Goal: Task Accomplishment & Management: Complete application form

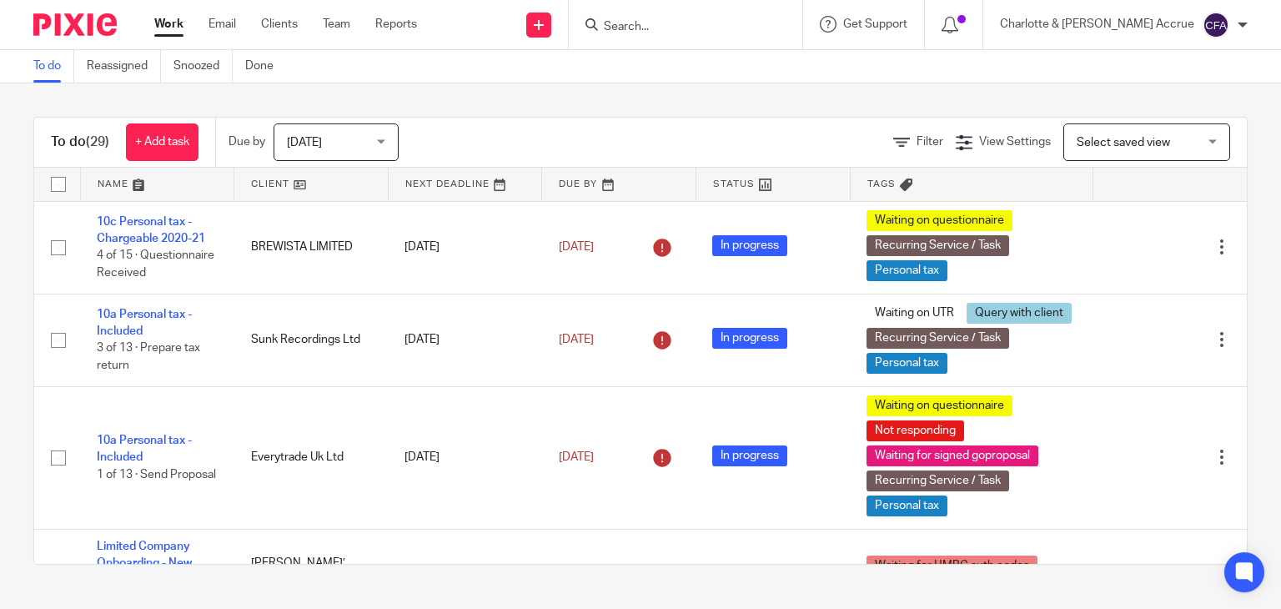
click at [742, 28] on input "Search" at bounding box center [677, 27] width 150 height 15
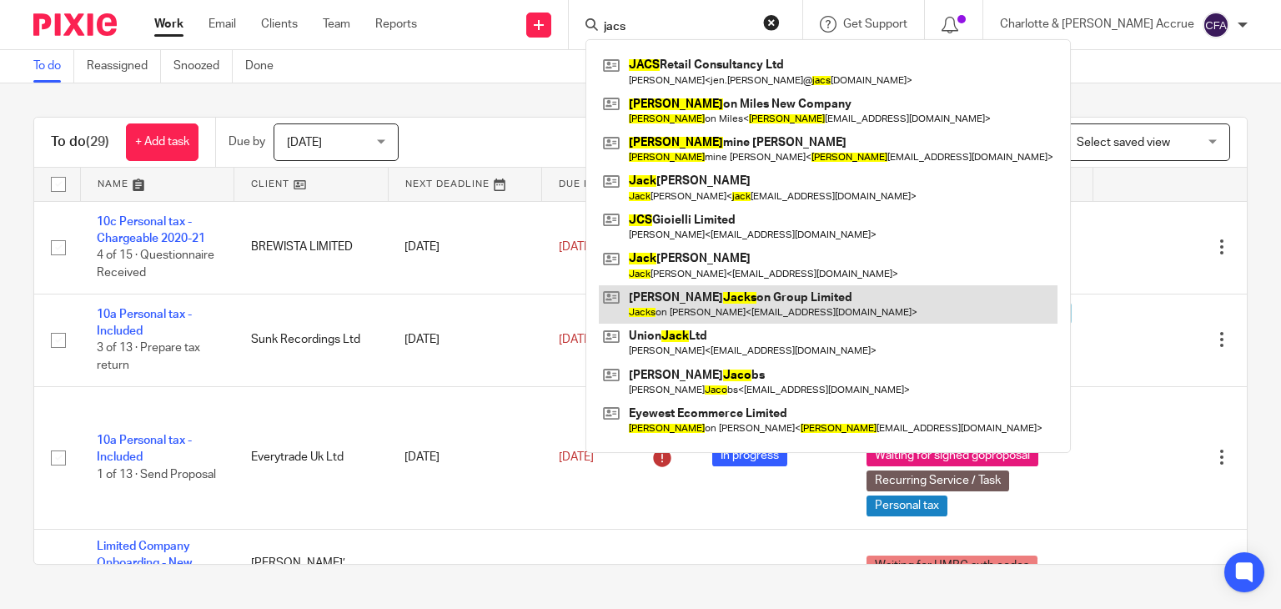
type input "jacs"
click at [739, 305] on link at bounding box center [828, 304] width 459 height 38
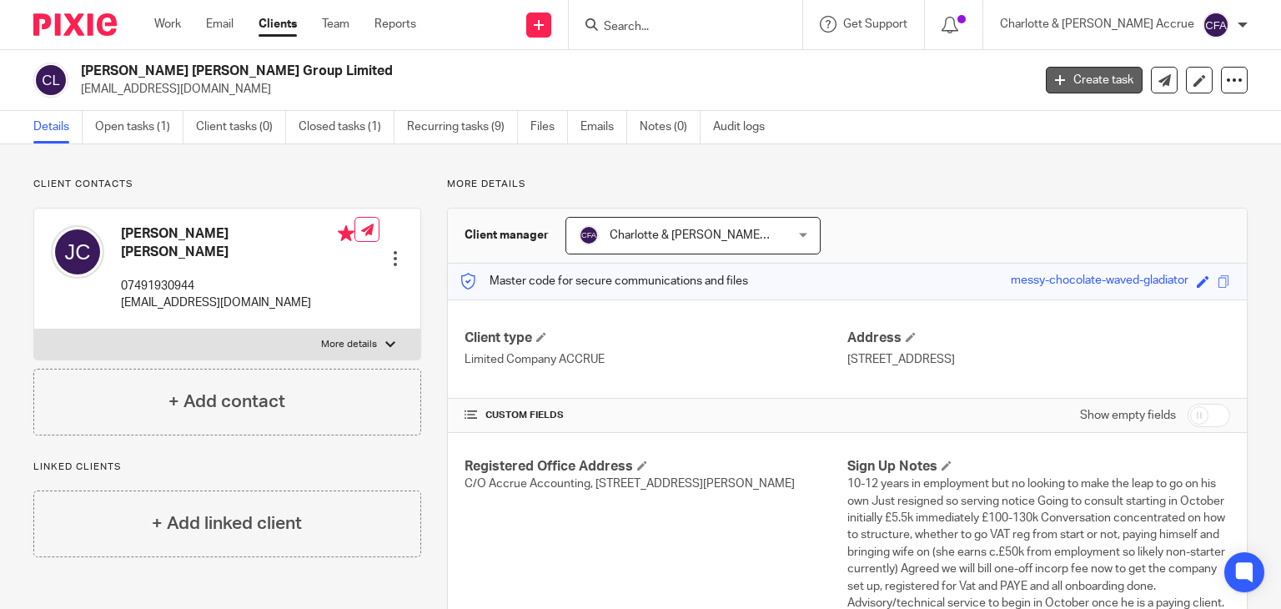
click at [1064, 78] on link "Create task" at bounding box center [1094, 80] width 97 height 27
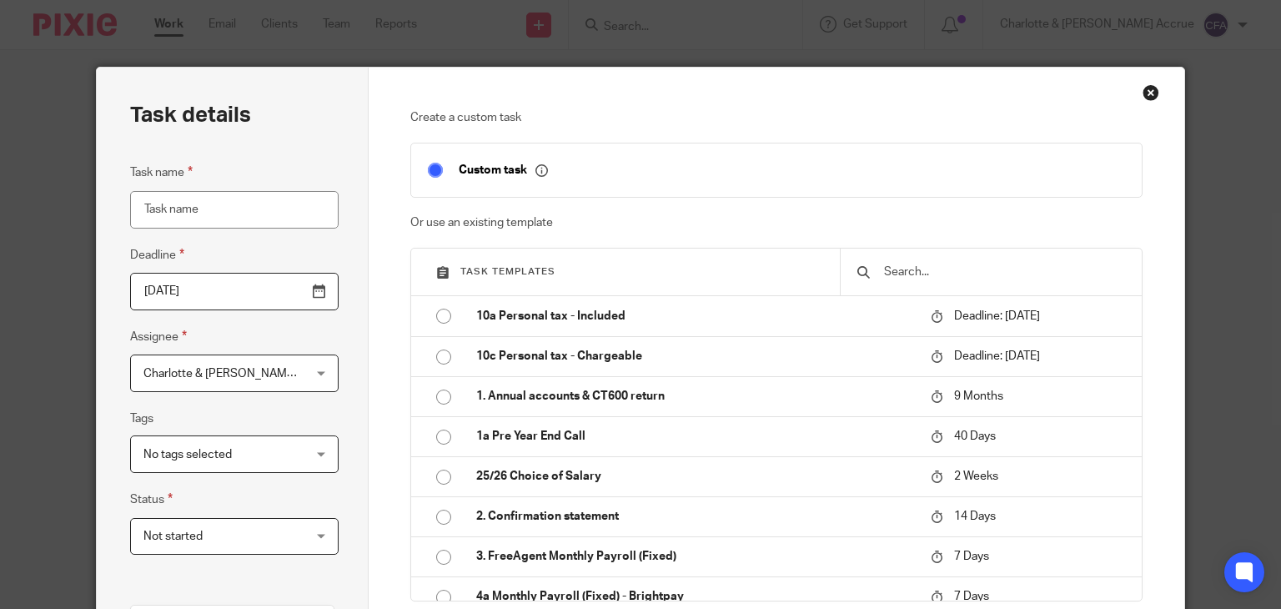
click at [274, 380] on span "Charlotte & [PERSON_NAME] Accrue" at bounding box center [220, 372] width 155 height 35
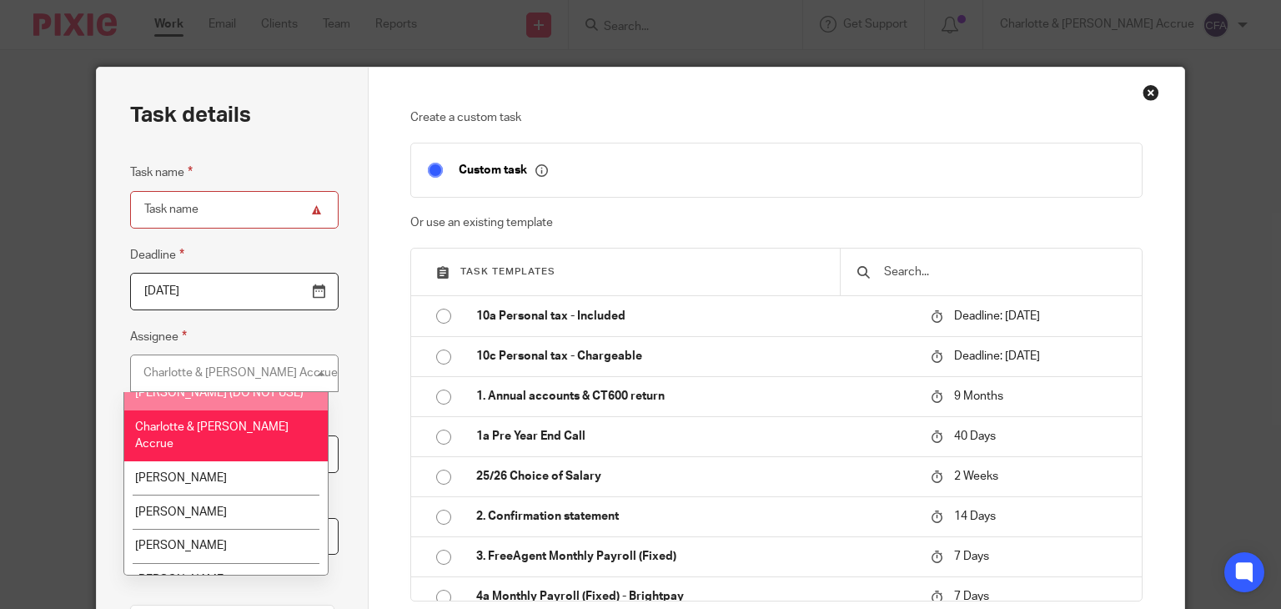
scroll to position [127, 0]
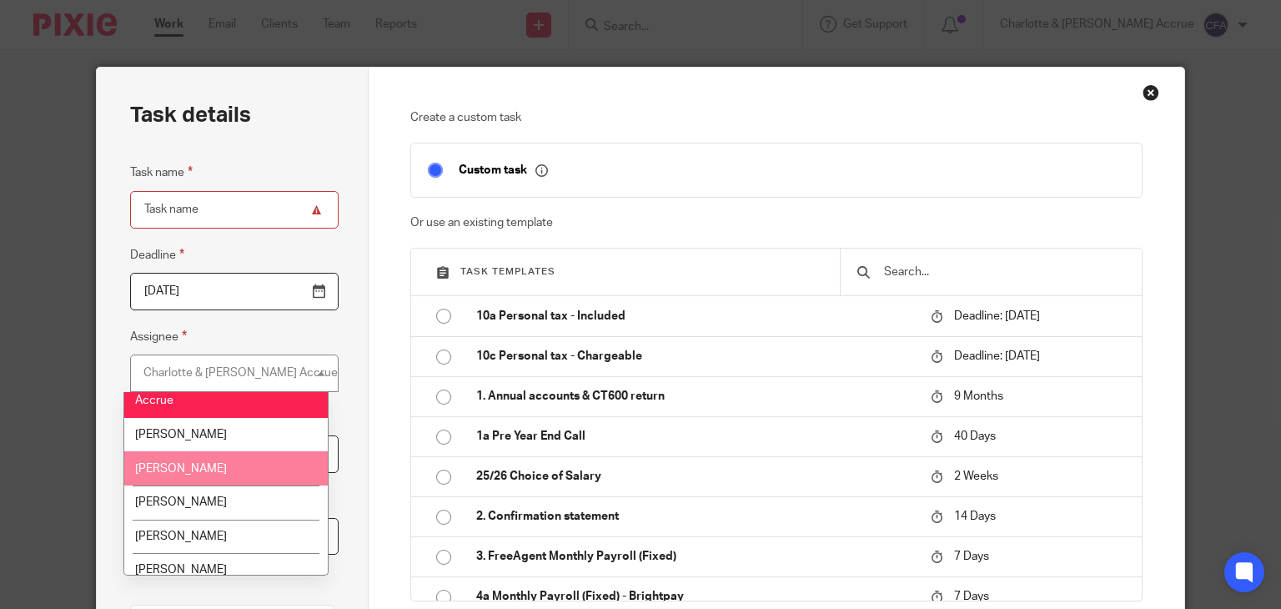
click at [239, 451] on li "Coral Richardson" at bounding box center [225, 468] width 203 height 34
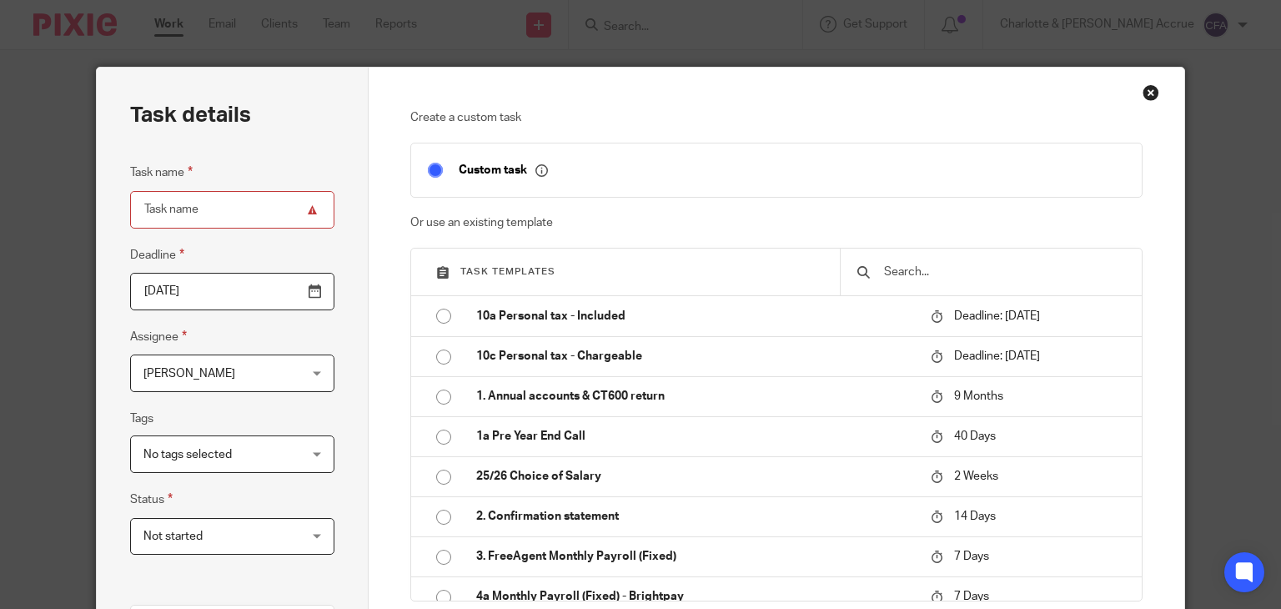
click at [953, 268] on input "text" at bounding box center [1003, 272] width 243 height 18
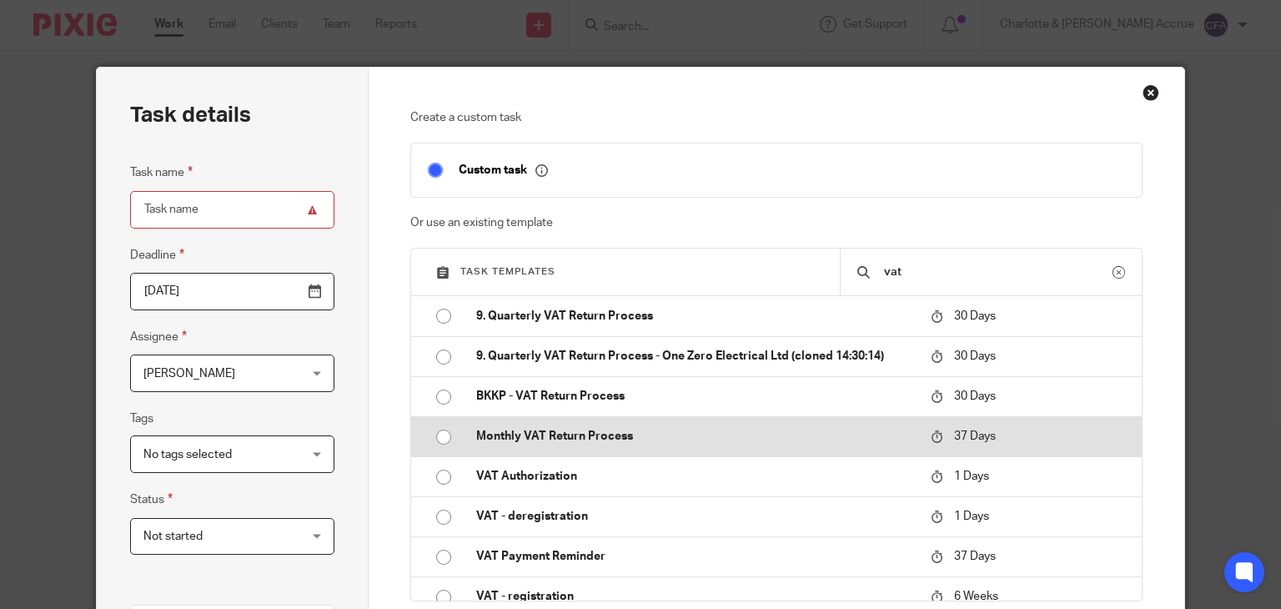
scroll to position [17, 0]
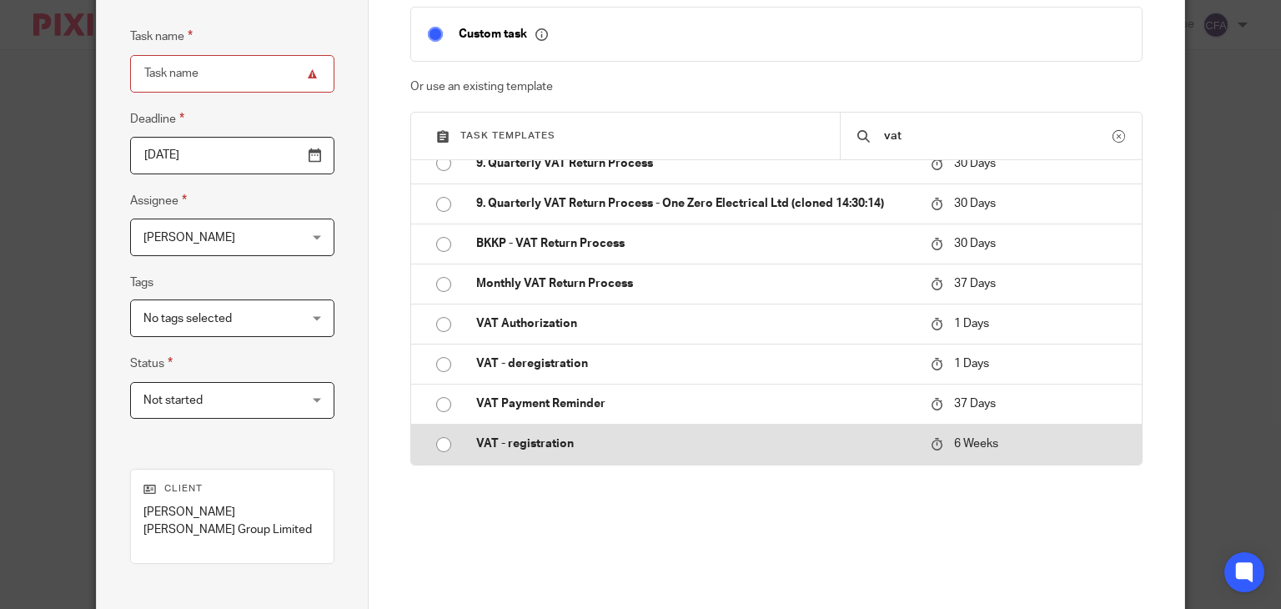
type input "vat"
click at [629, 441] on p "VAT - registration" at bounding box center [695, 443] width 438 height 17
type input "2025-09-29"
type input "VAT - registration"
checkbox input "false"
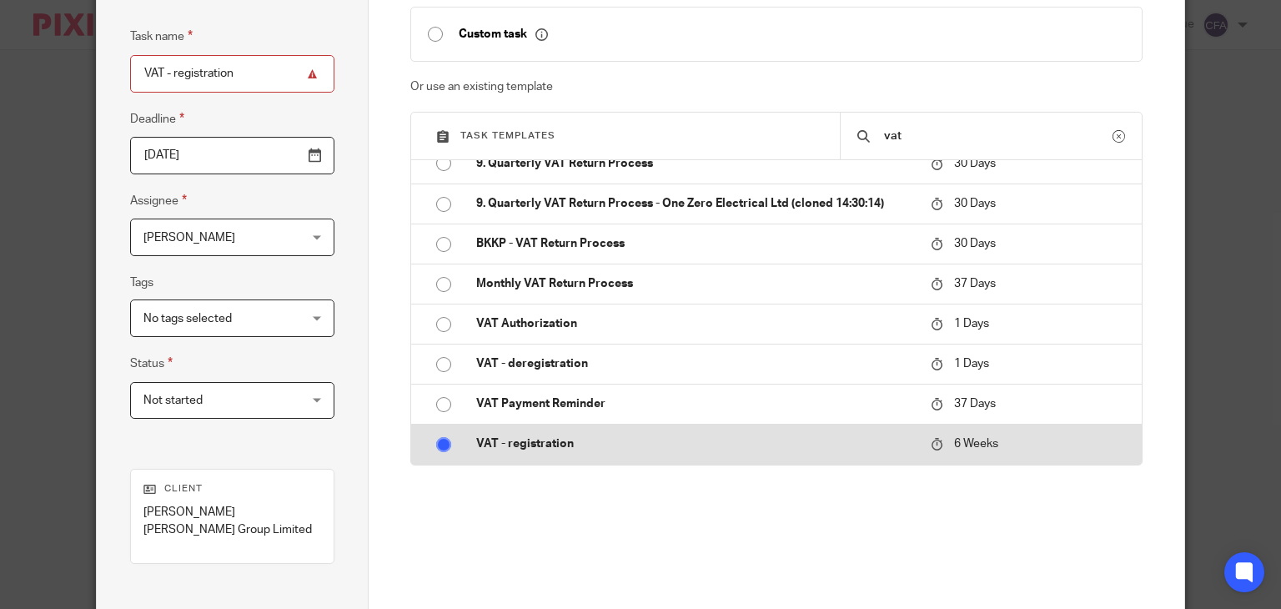
radio input "true"
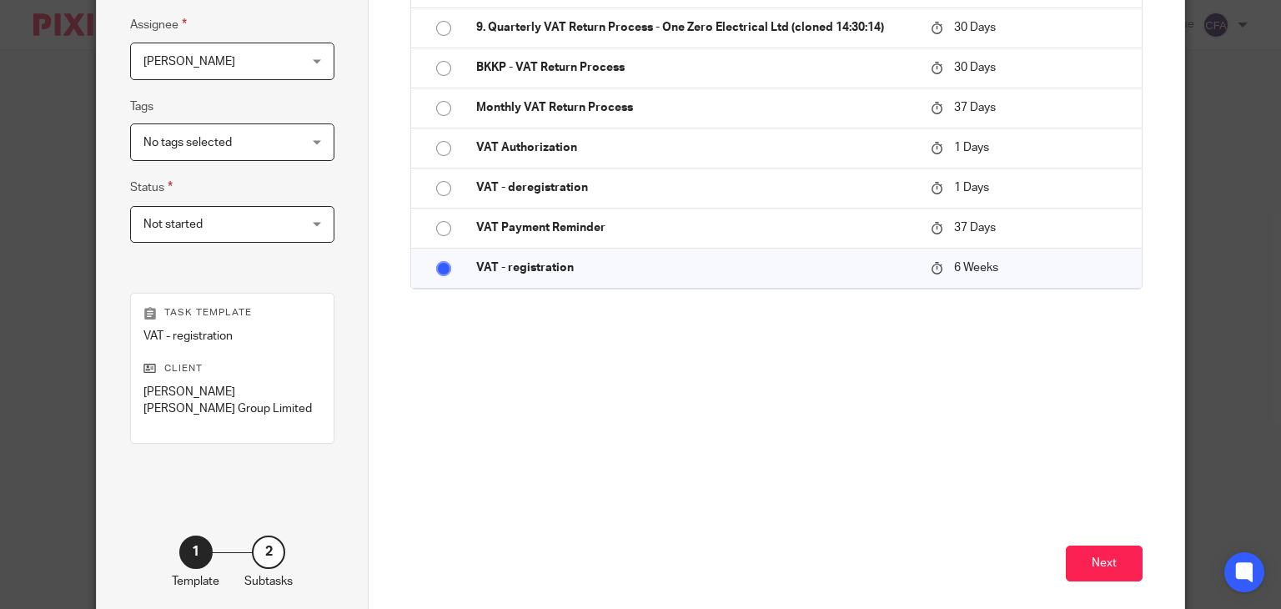
scroll to position [313, 0]
click at [1066, 545] on button "Next" at bounding box center [1104, 563] width 77 height 36
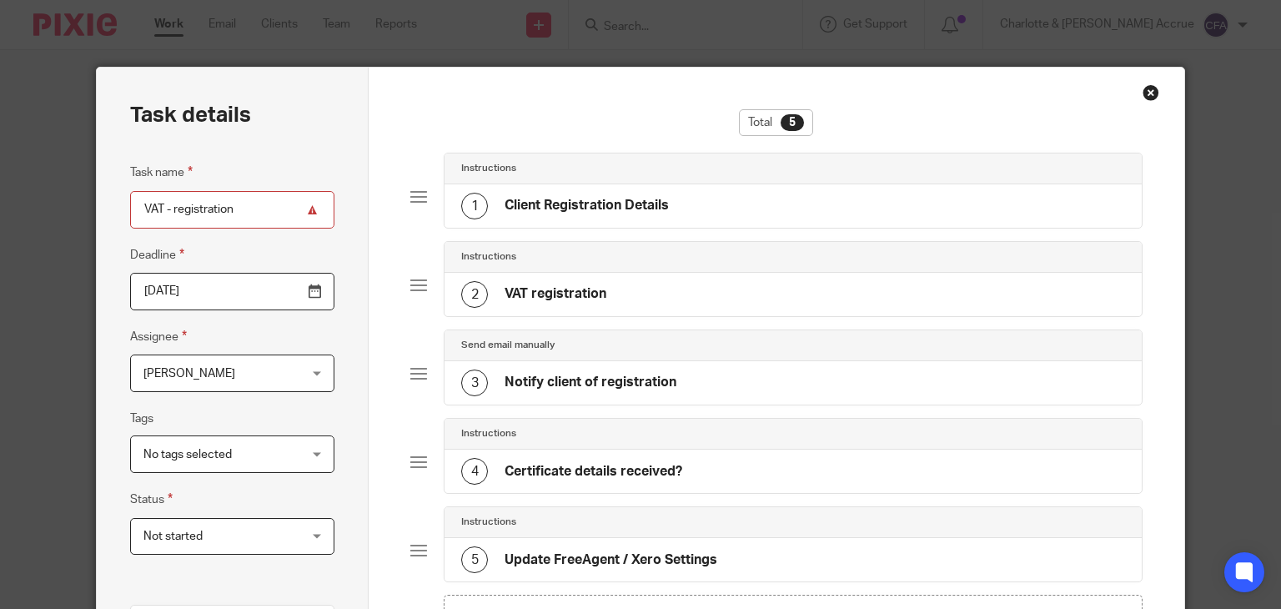
scroll to position [287, 0]
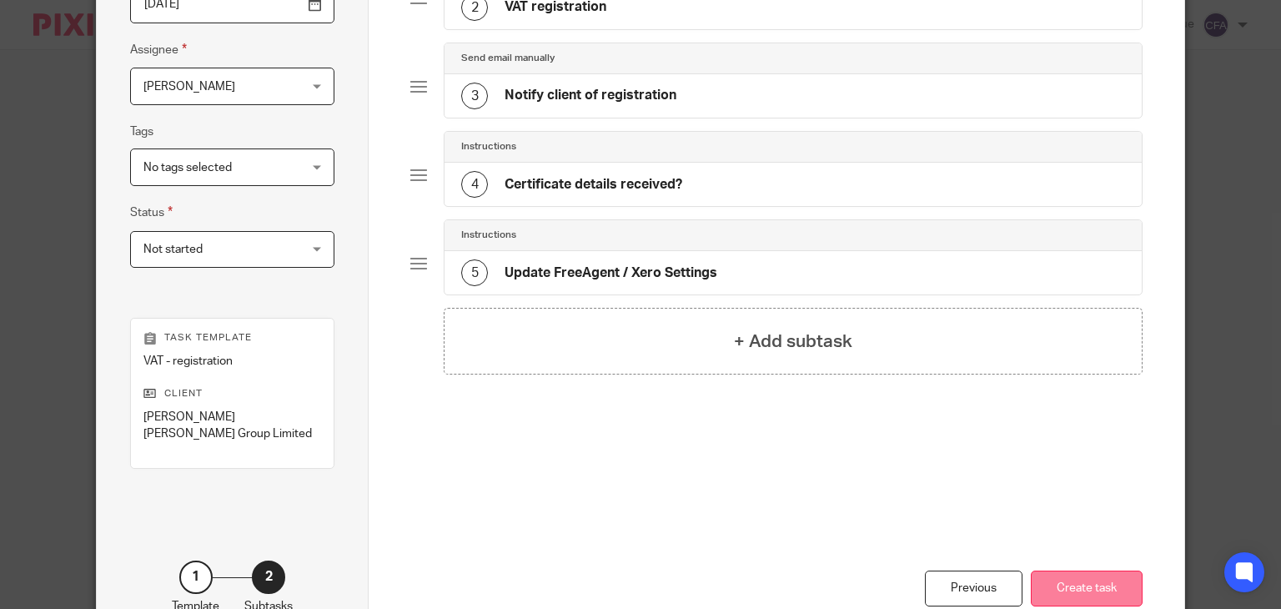
click at [1054, 572] on button "Create task" at bounding box center [1087, 588] width 112 height 36
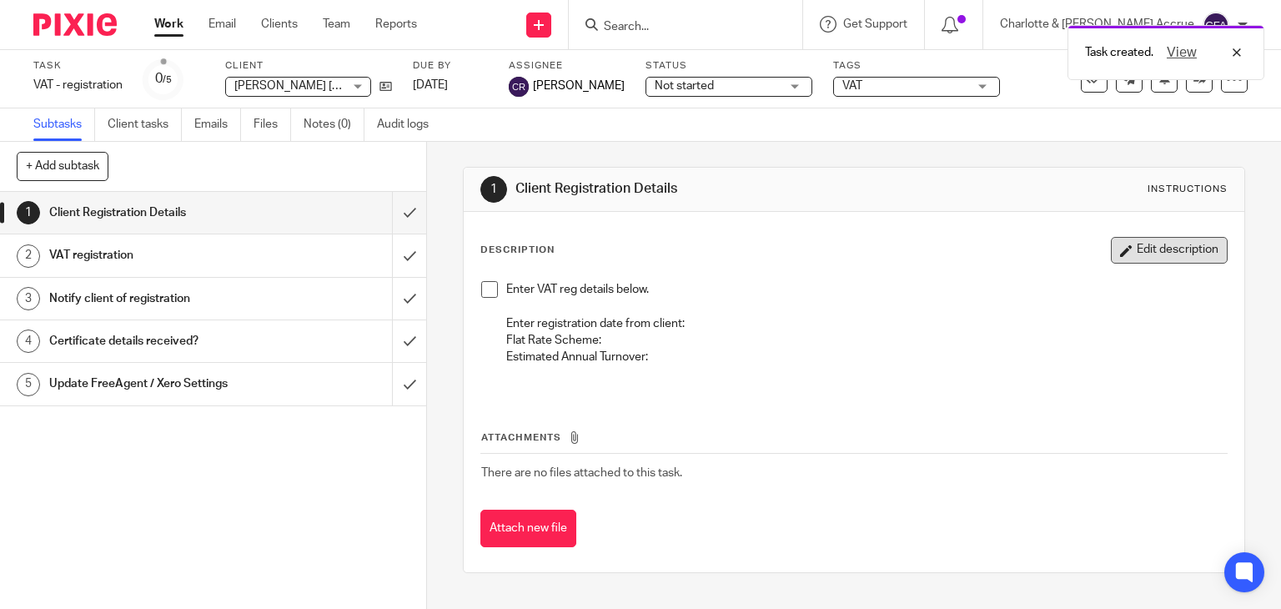
click at [1168, 253] on button "Edit description" at bounding box center [1169, 250] width 117 height 27
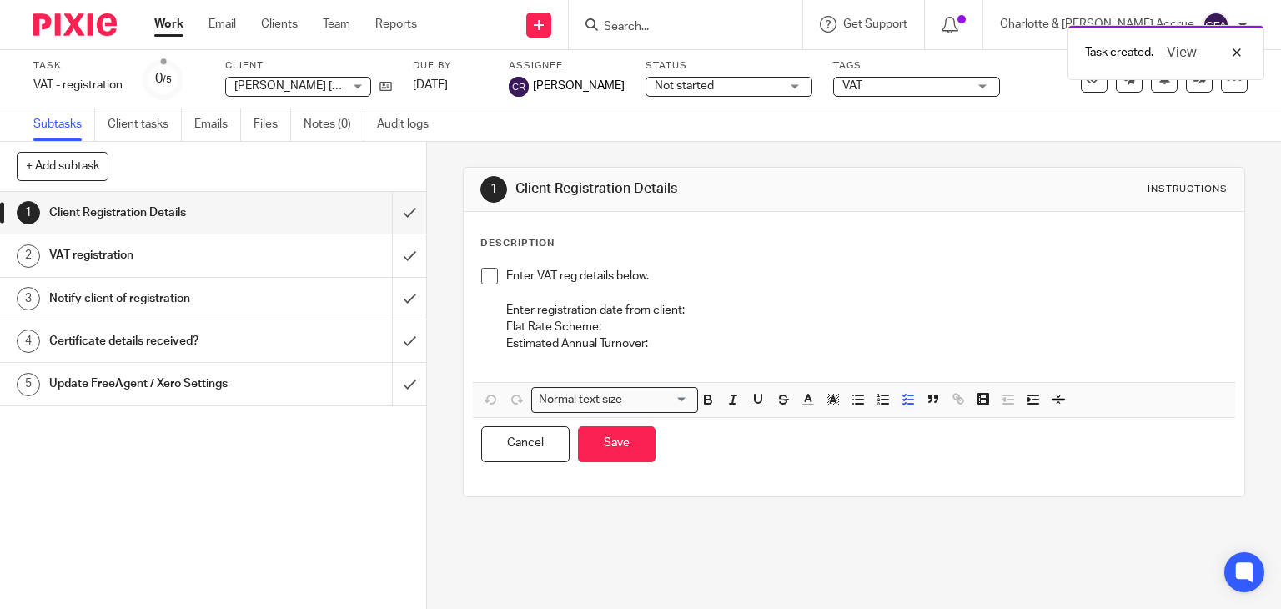
click at [708, 304] on p "Enter registration date from client:" at bounding box center [866, 310] width 721 height 17
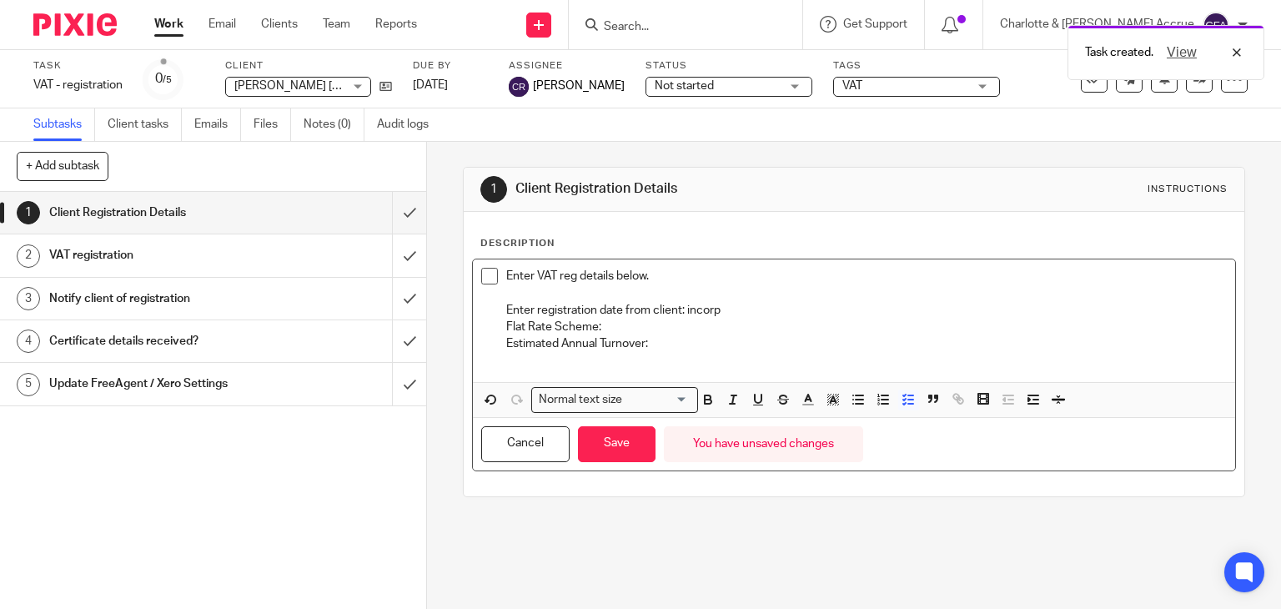
click at [616, 320] on p "Flat Rate Scheme:" at bounding box center [866, 327] width 721 height 17
click at [651, 344] on p "Estimated Annual Turnover:" at bounding box center [866, 343] width 721 height 17
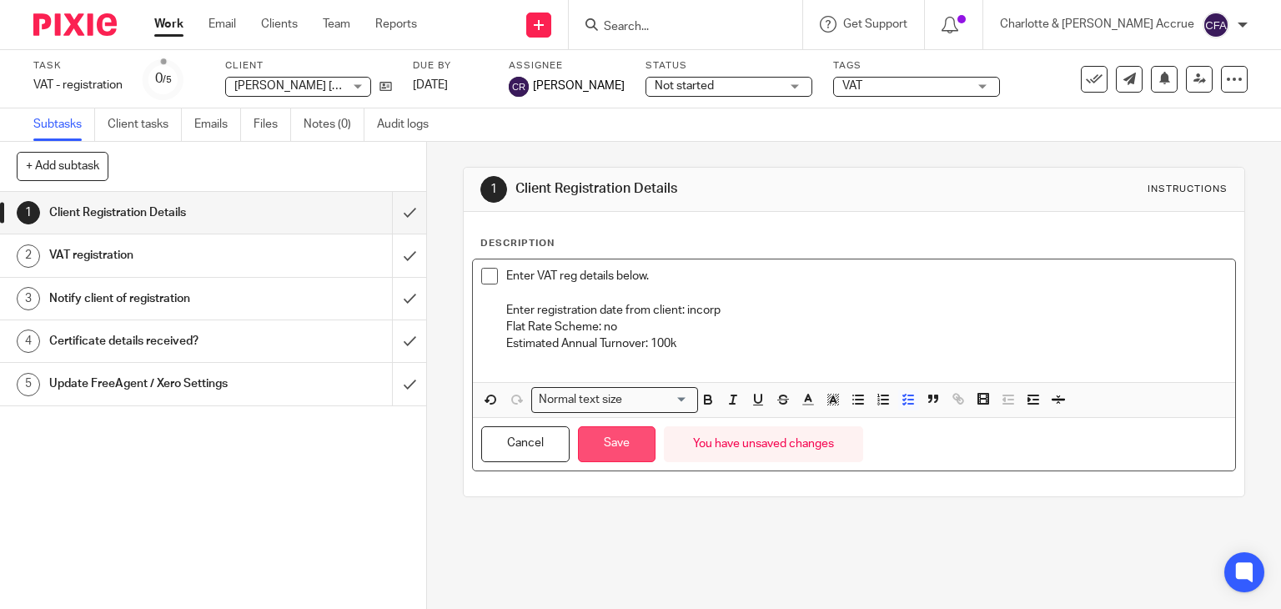
click at [603, 460] on button "Save" at bounding box center [617, 444] width 78 height 36
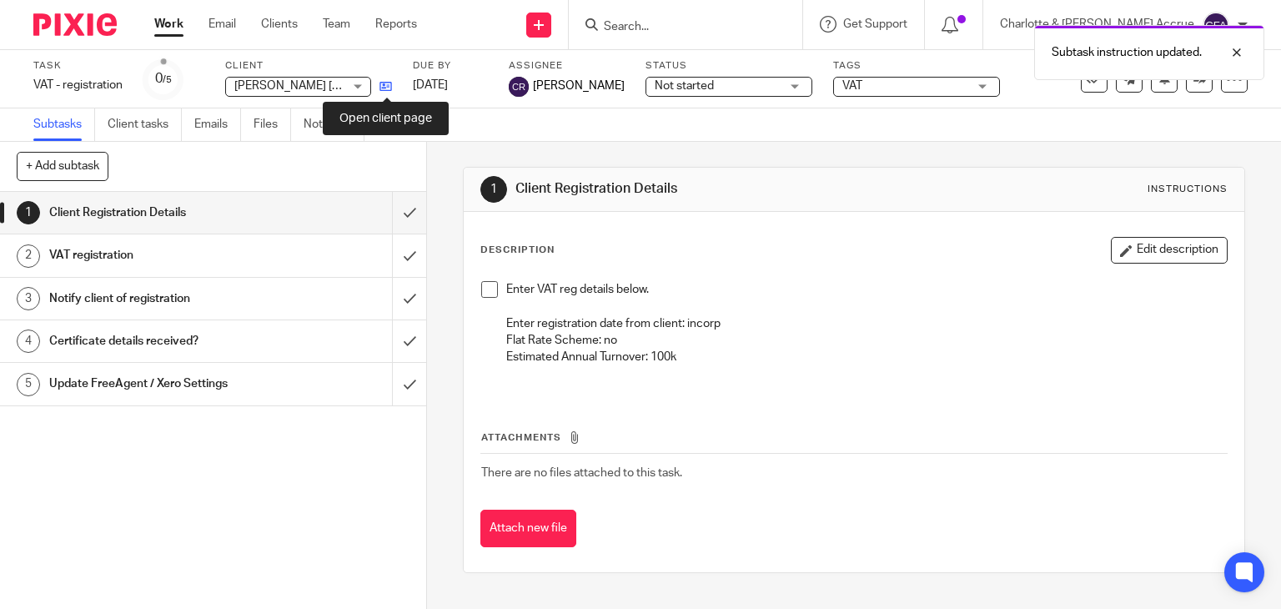
click at [387, 82] on icon at bounding box center [385, 86] width 13 height 13
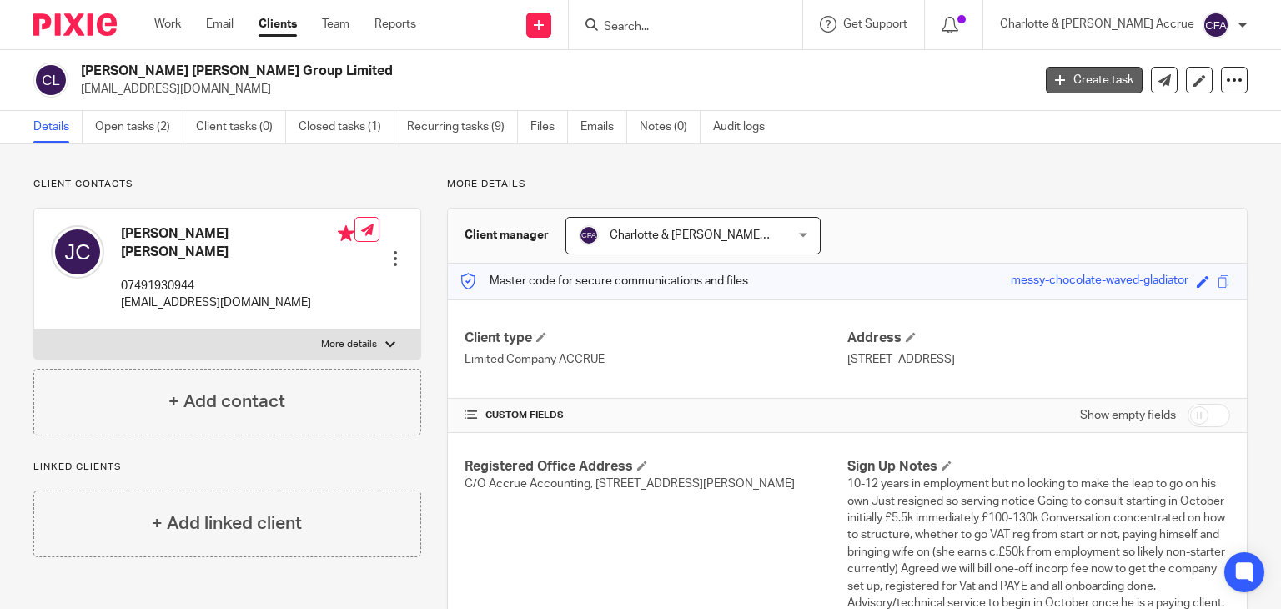
click at [1055, 79] on icon at bounding box center [1060, 80] width 10 height 10
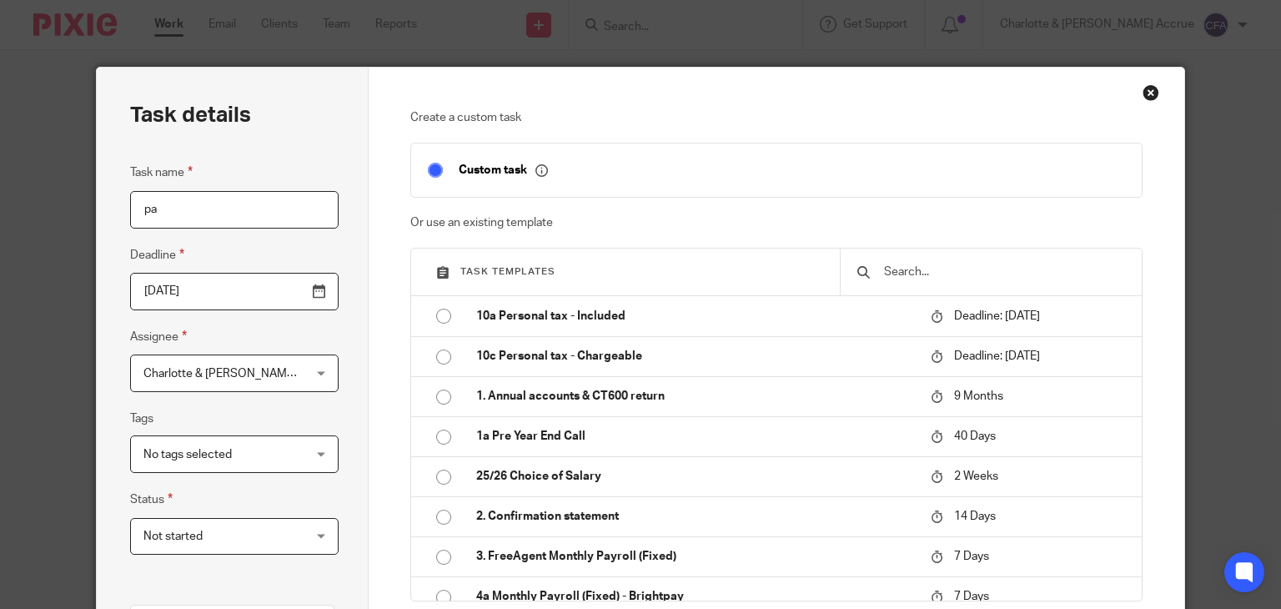
type input "p"
click at [926, 264] on input "text" at bounding box center [1003, 272] width 243 height 18
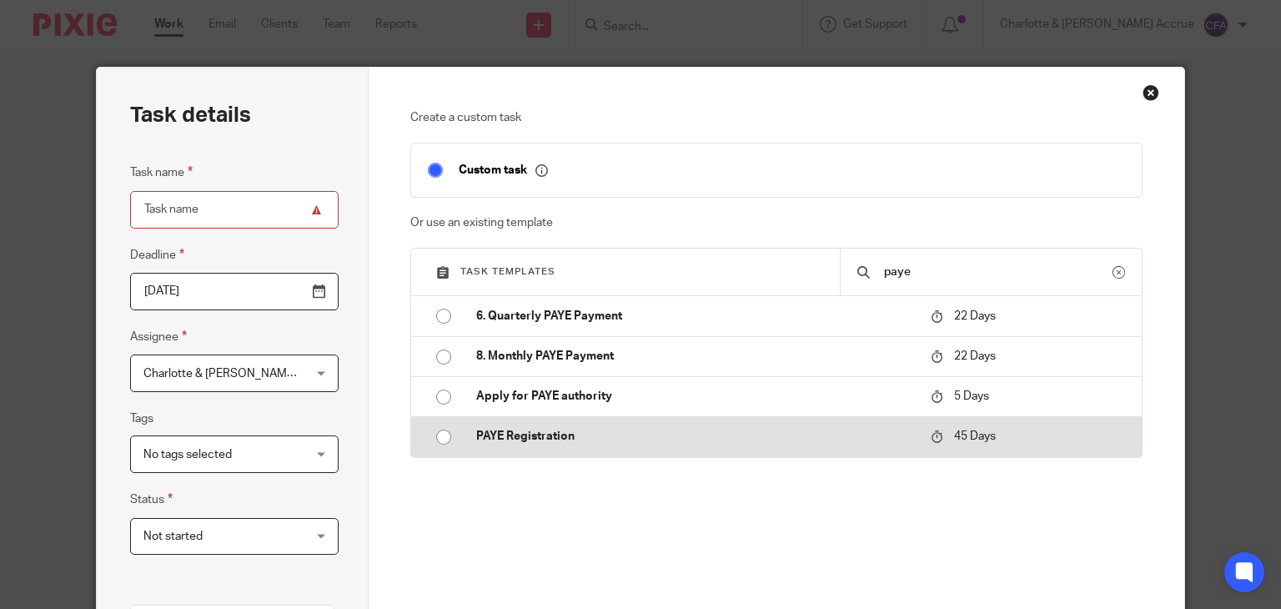
type input "paye"
click at [567, 430] on p "PAYE Registration" at bounding box center [695, 436] width 438 height 17
type input "[DATE]"
type input "PAYE Registration"
checkbox input "false"
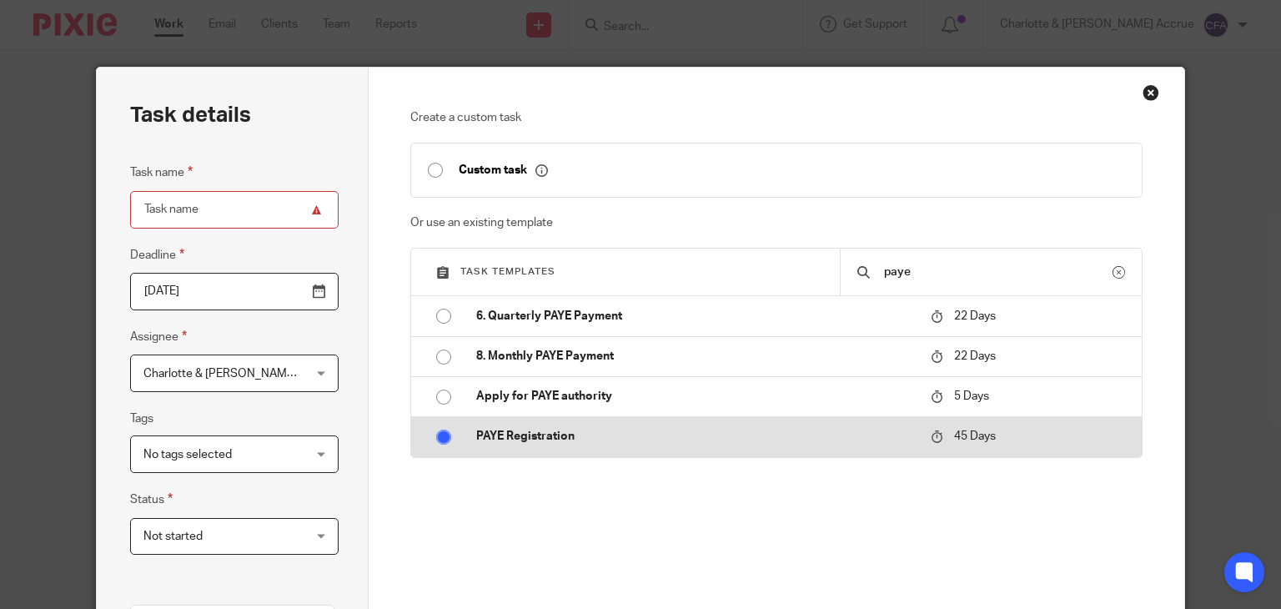
radio input "true"
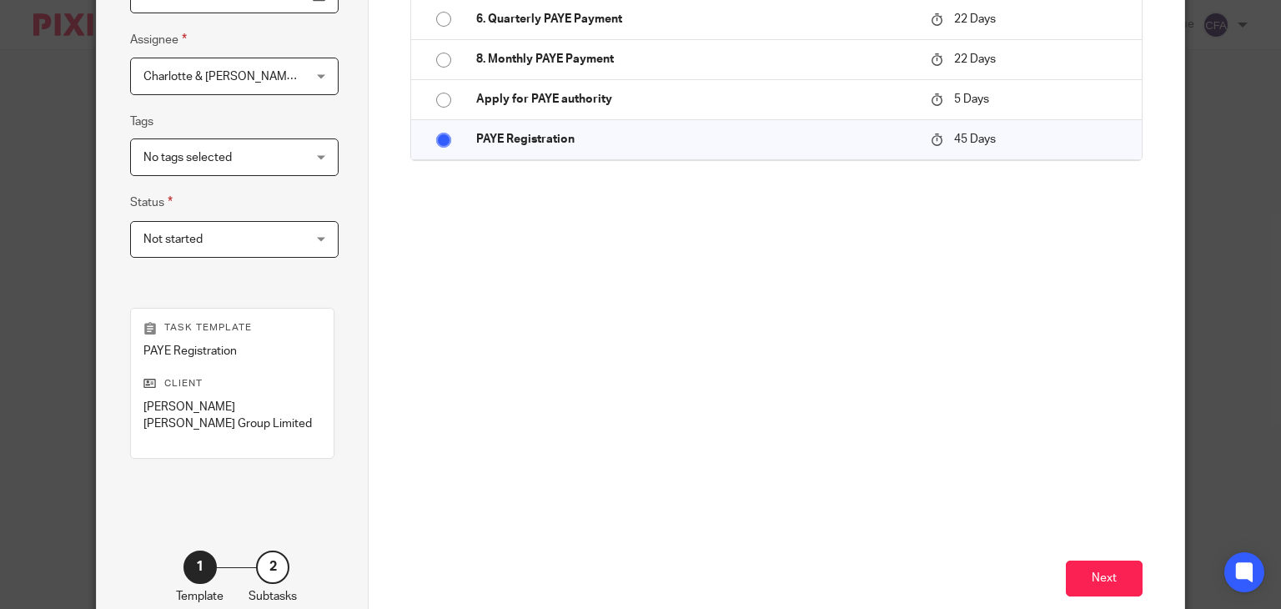
scroll to position [307, 0]
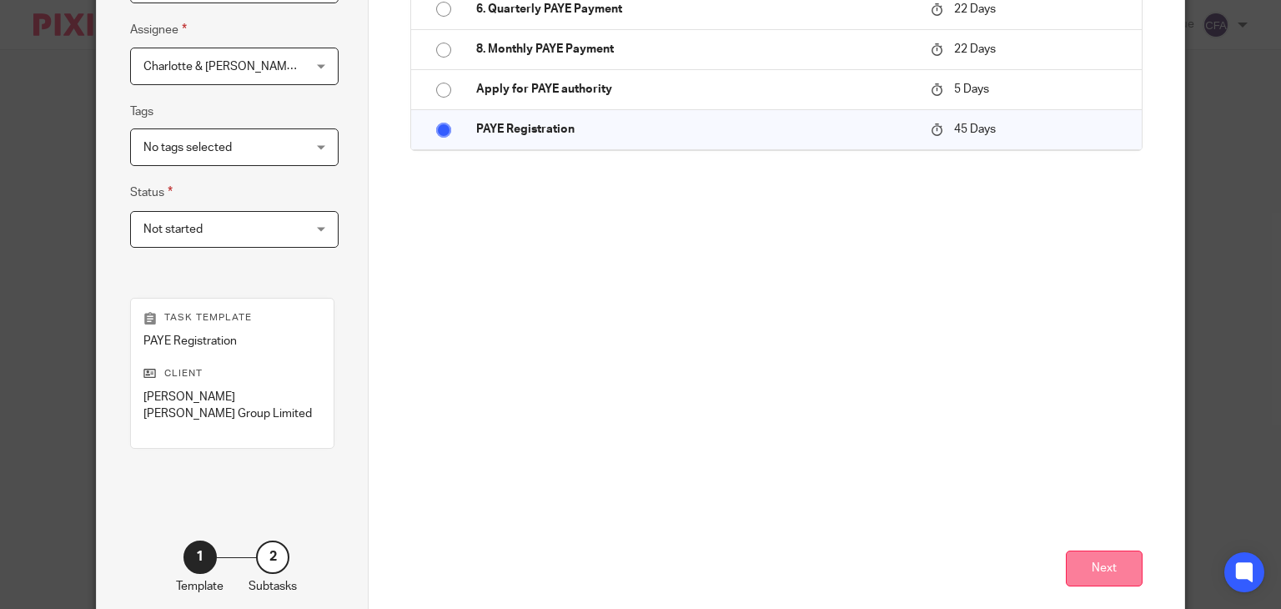
click at [1091, 550] on button "Next" at bounding box center [1104, 568] width 77 height 36
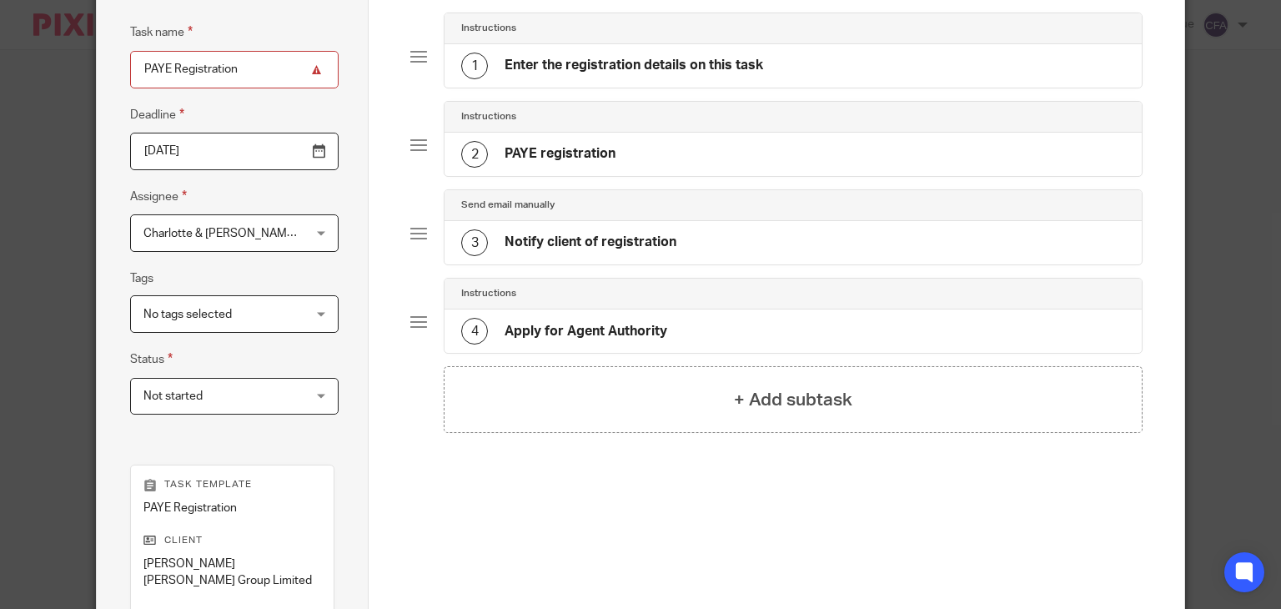
scroll to position [138, 0]
click at [597, 58] on h4 "Enter the registration details on this task" at bounding box center [634, 67] width 259 height 18
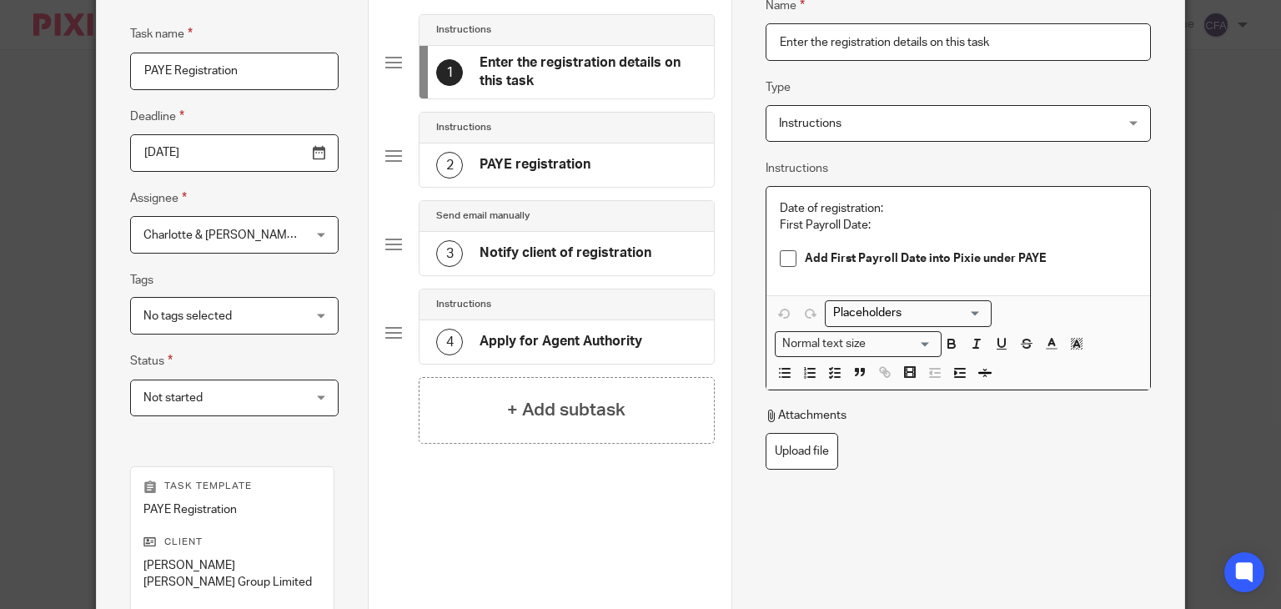
click at [897, 207] on p "Date of registration:" at bounding box center [958, 208] width 357 height 17
click at [938, 229] on p "First Payroll Date:" at bounding box center [958, 225] width 357 height 17
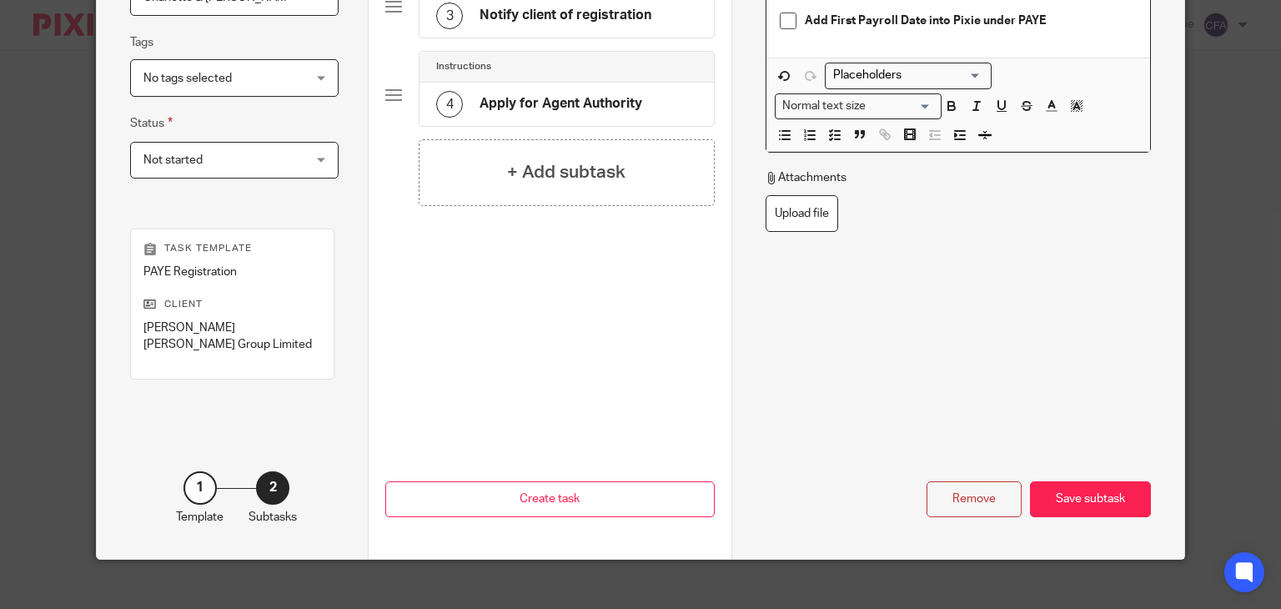
scroll to position [234, 0]
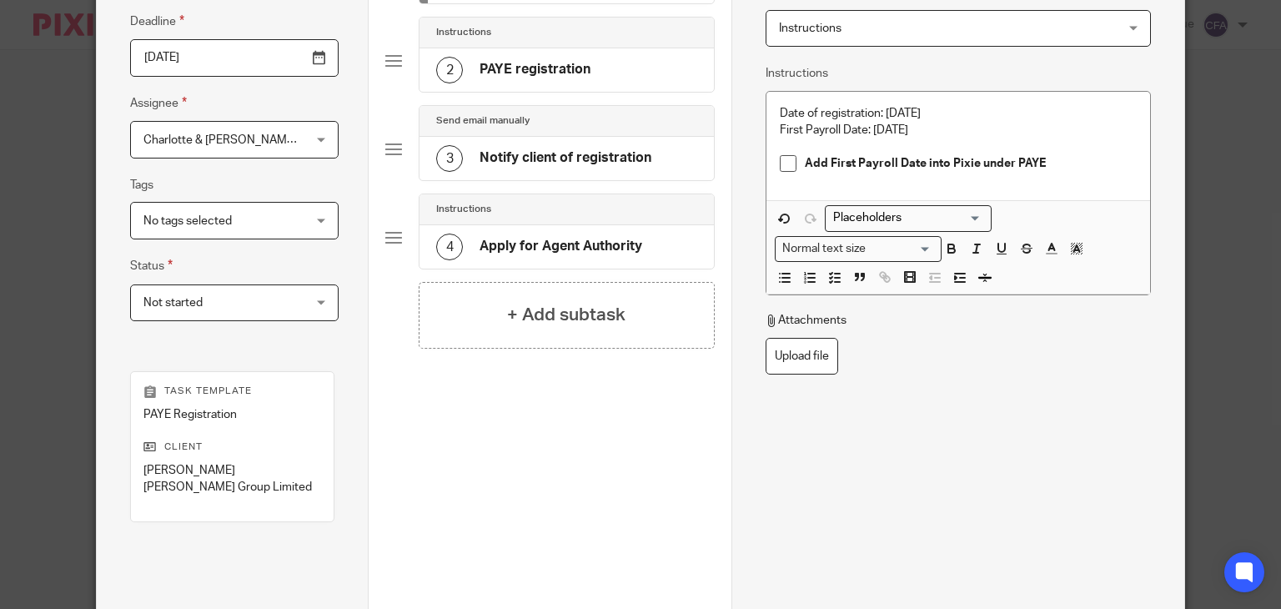
click at [260, 151] on span "Charlotte & [PERSON_NAME] Accrue" at bounding box center [220, 139] width 155 height 35
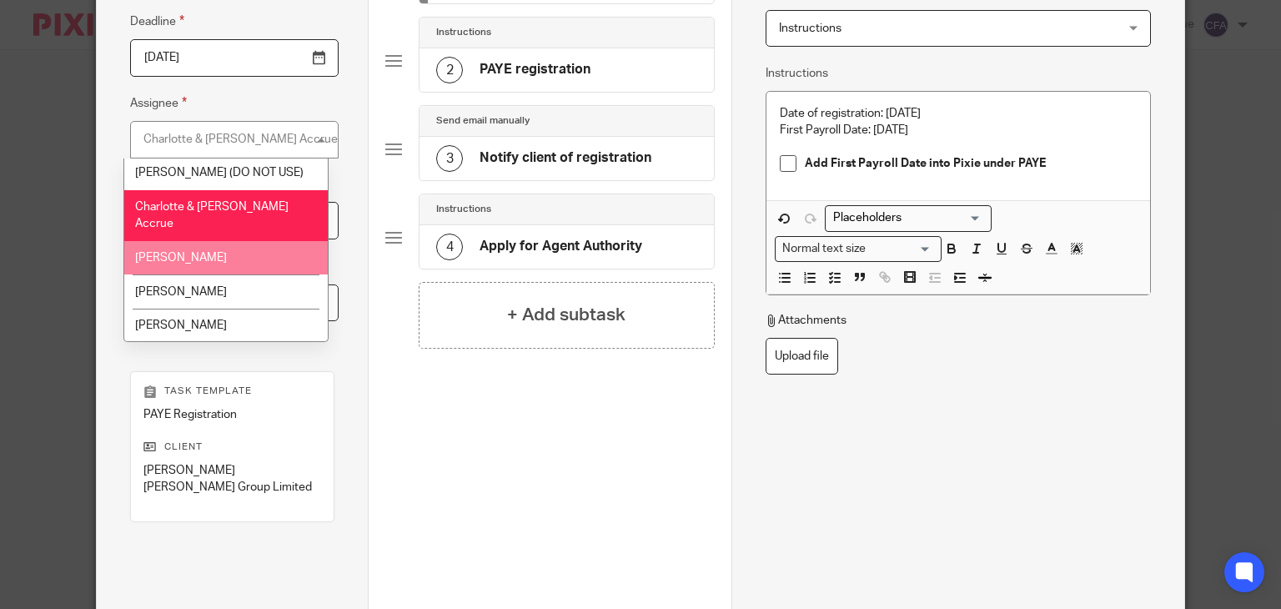
scroll to position [73, 0]
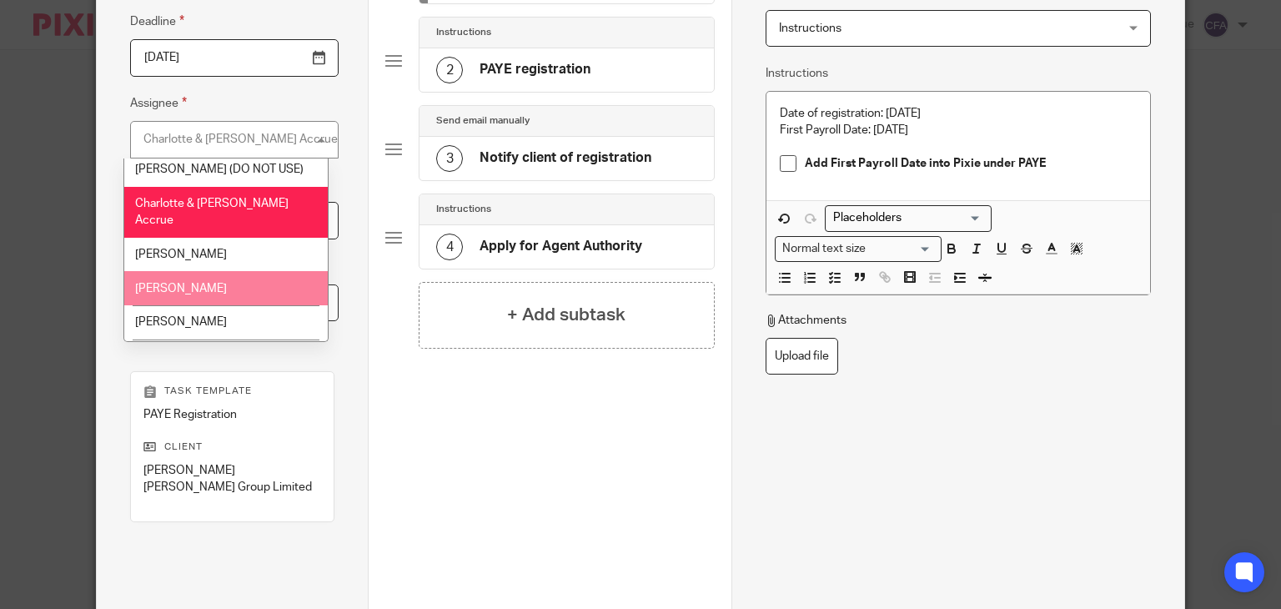
click at [227, 282] on li "[PERSON_NAME]" at bounding box center [225, 288] width 203 height 34
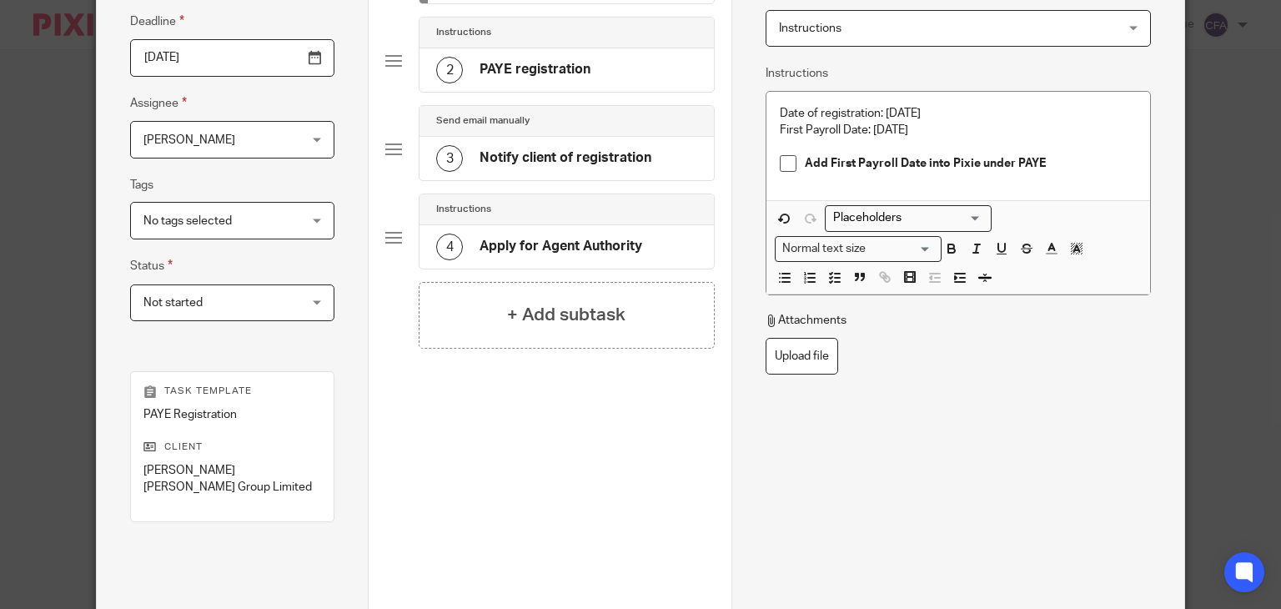
scroll to position [376, 0]
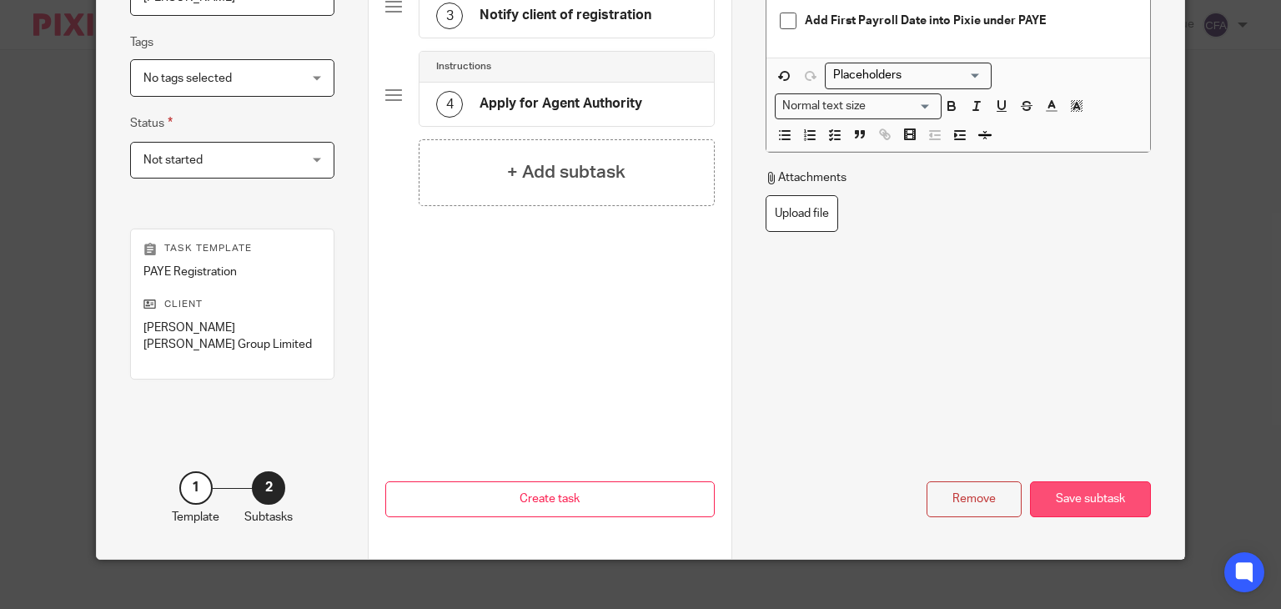
click at [1044, 481] on div "Save subtask" at bounding box center [1090, 499] width 121 height 36
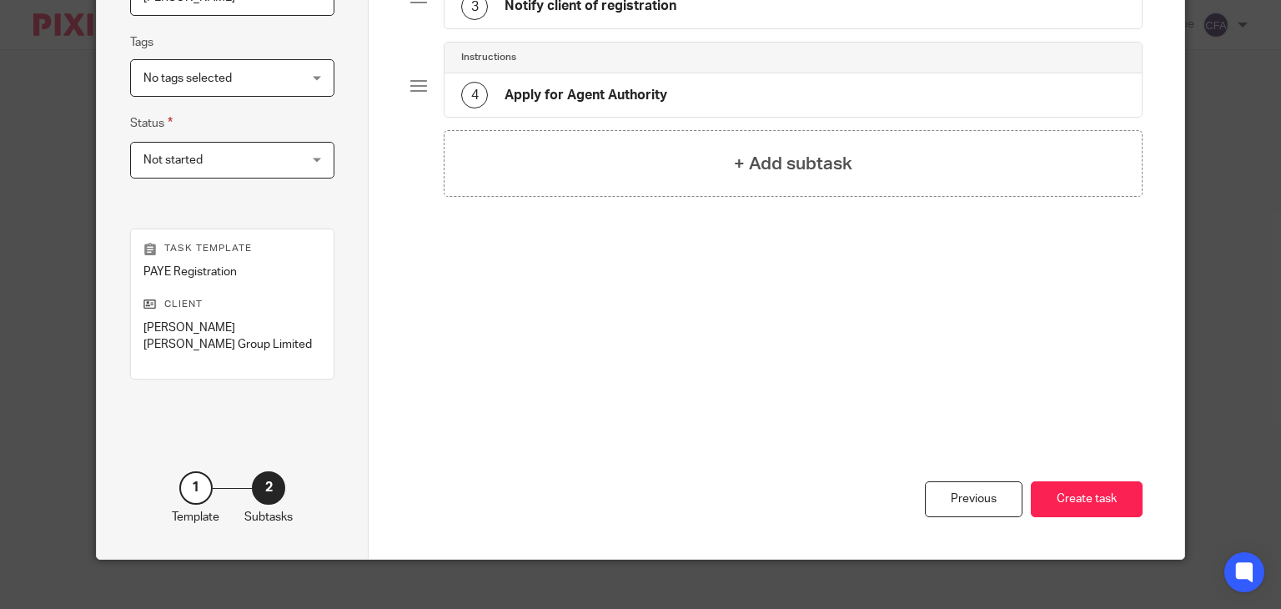
click at [1044, 481] on button "Create task" at bounding box center [1087, 499] width 112 height 36
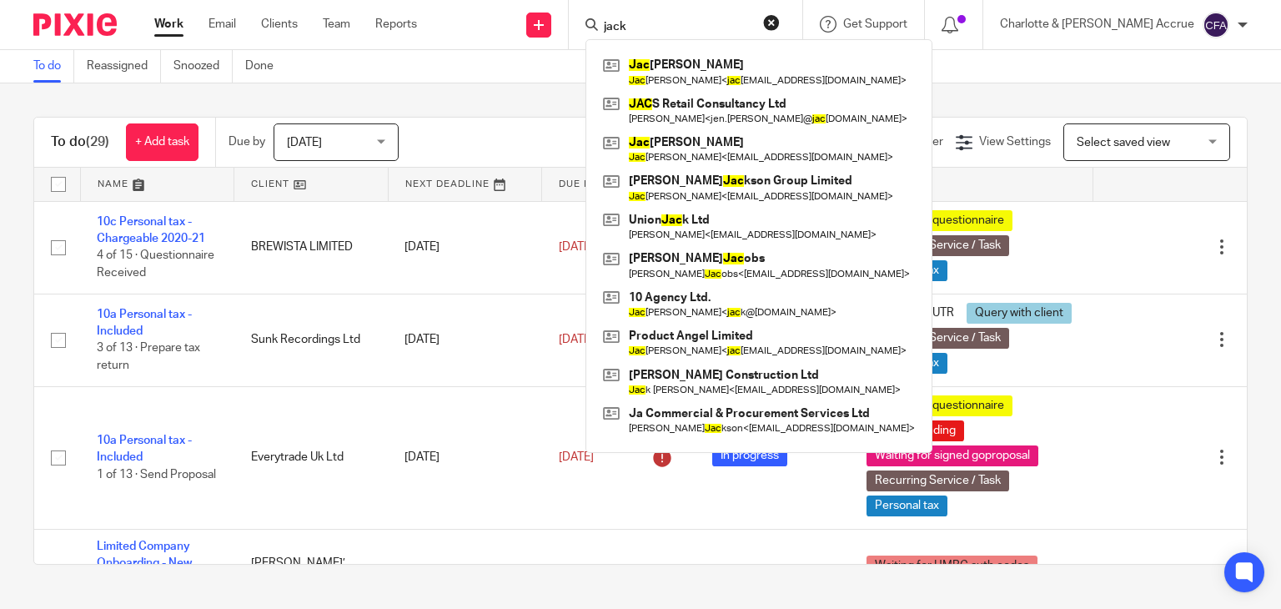
type input "jacks"
